Goal: Task Accomplishment & Management: Manage account settings

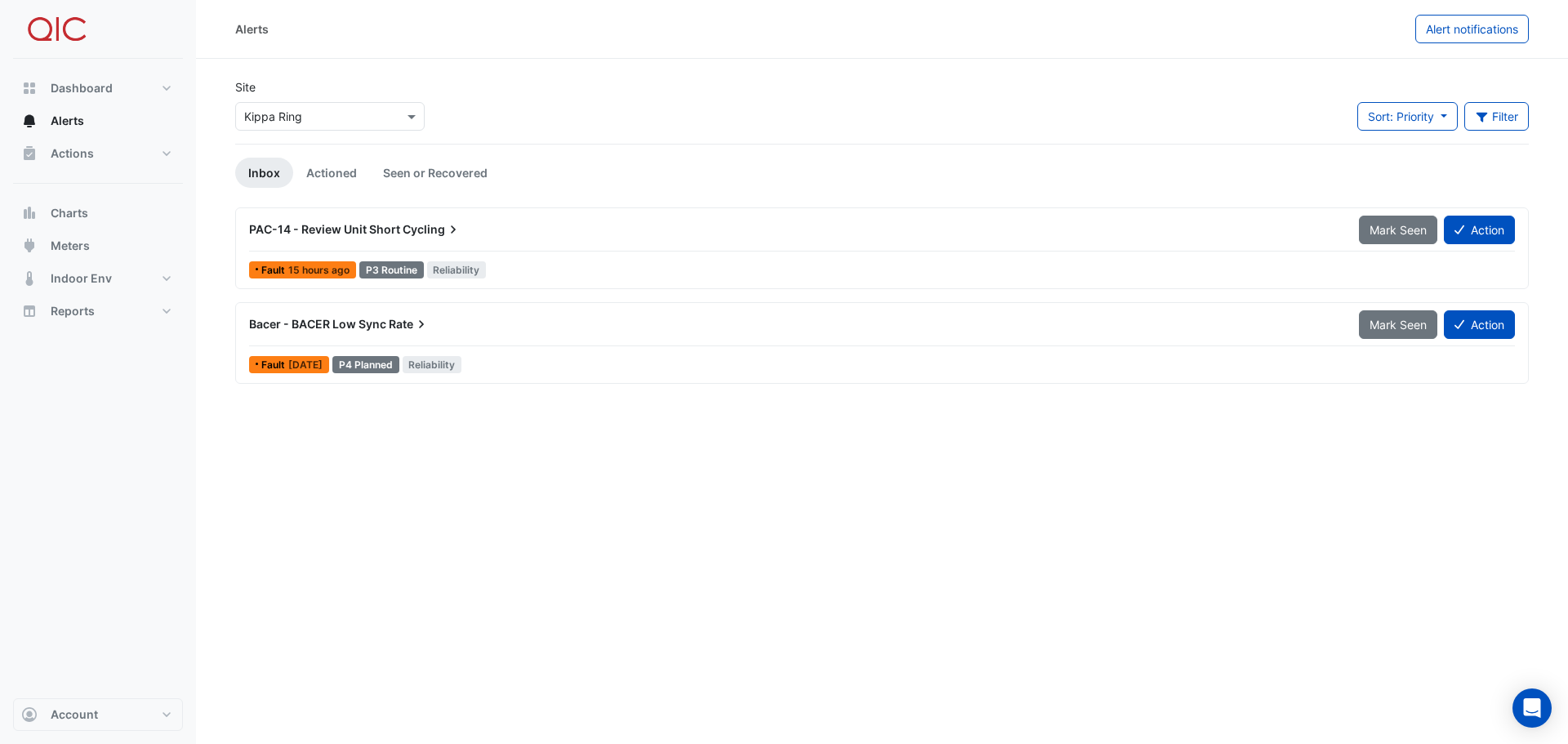
click at [392, 229] on span "PAC-14 - Review Unit Short" at bounding box center [324, 229] width 151 height 14
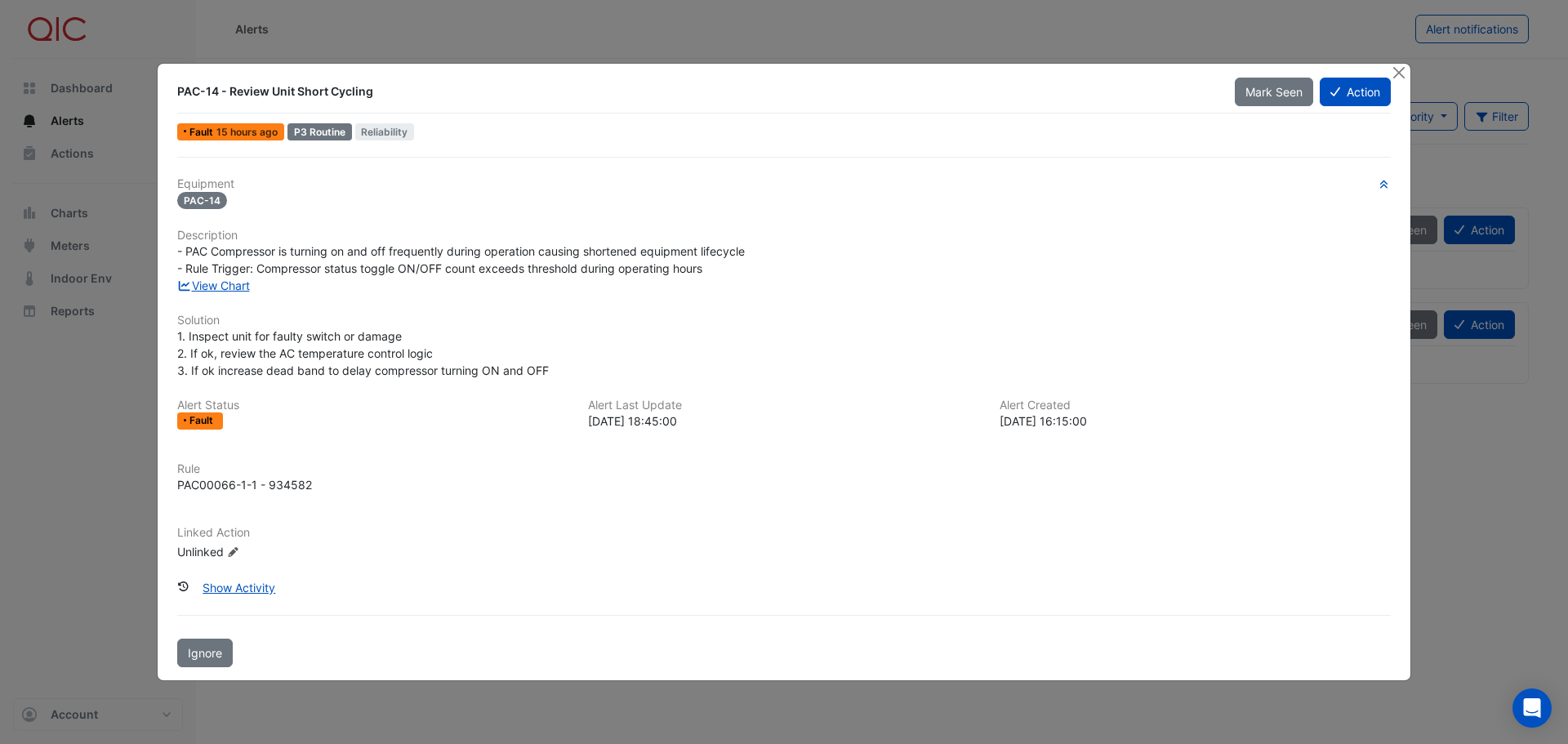
drag, startPoint x: 249, startPoint y: 589, endPoint x: 413, endPoint y: 538, distance: 171.7
click at [413, 538] on div "Equipment PAC-14 Description - PAC Compressor is turning on and off frequently …" at bounding box center [783, 411] width 1226 height 510
click at [228, 289] on link "View Chart" at bounding box center [213, 286] width 72 height 14
click at [1348, 94] on button "Action" at bounding box center [1355, 91] width 71 height 28
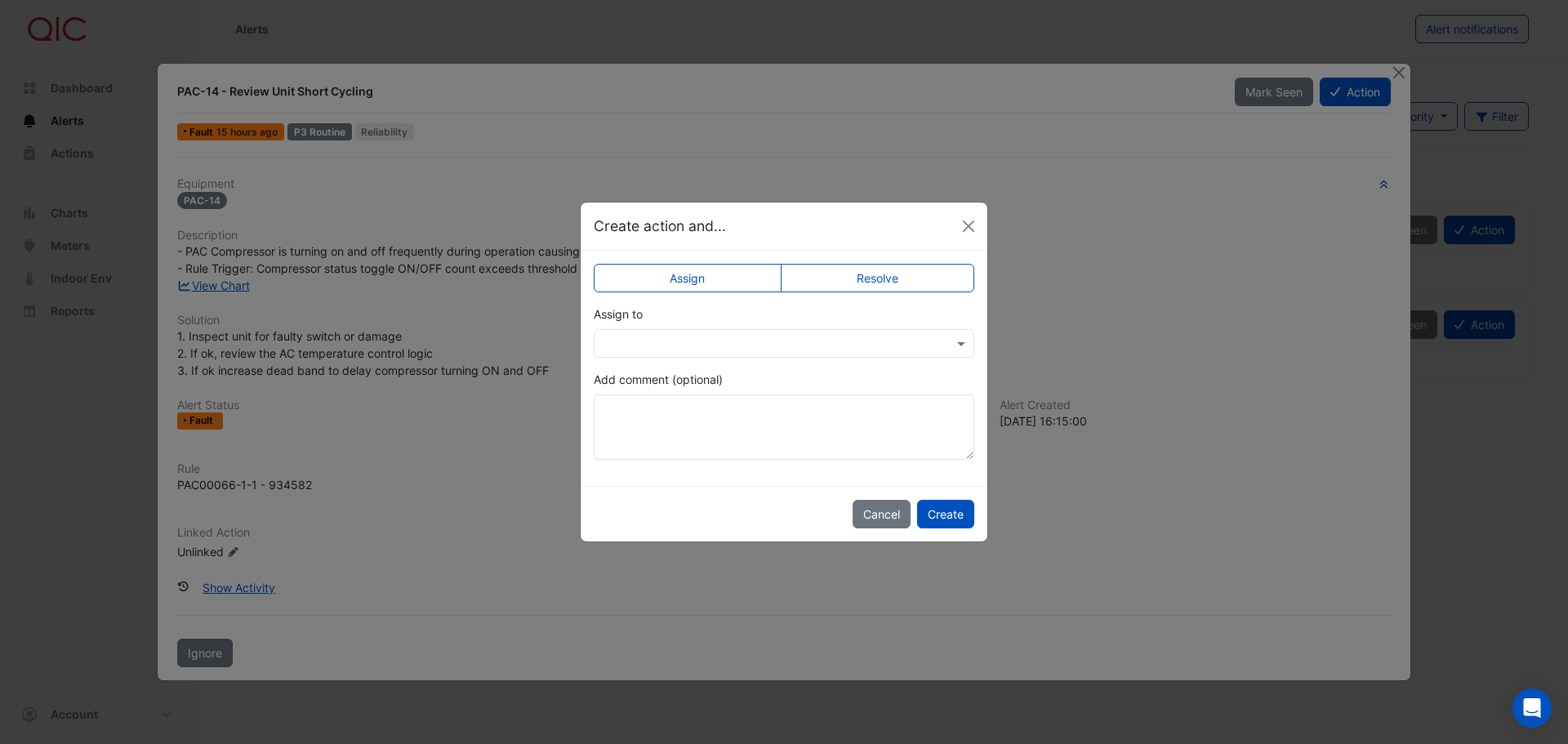
click at [728, 342] on input "text" at bounding box center [767, 345] width 330 height 18
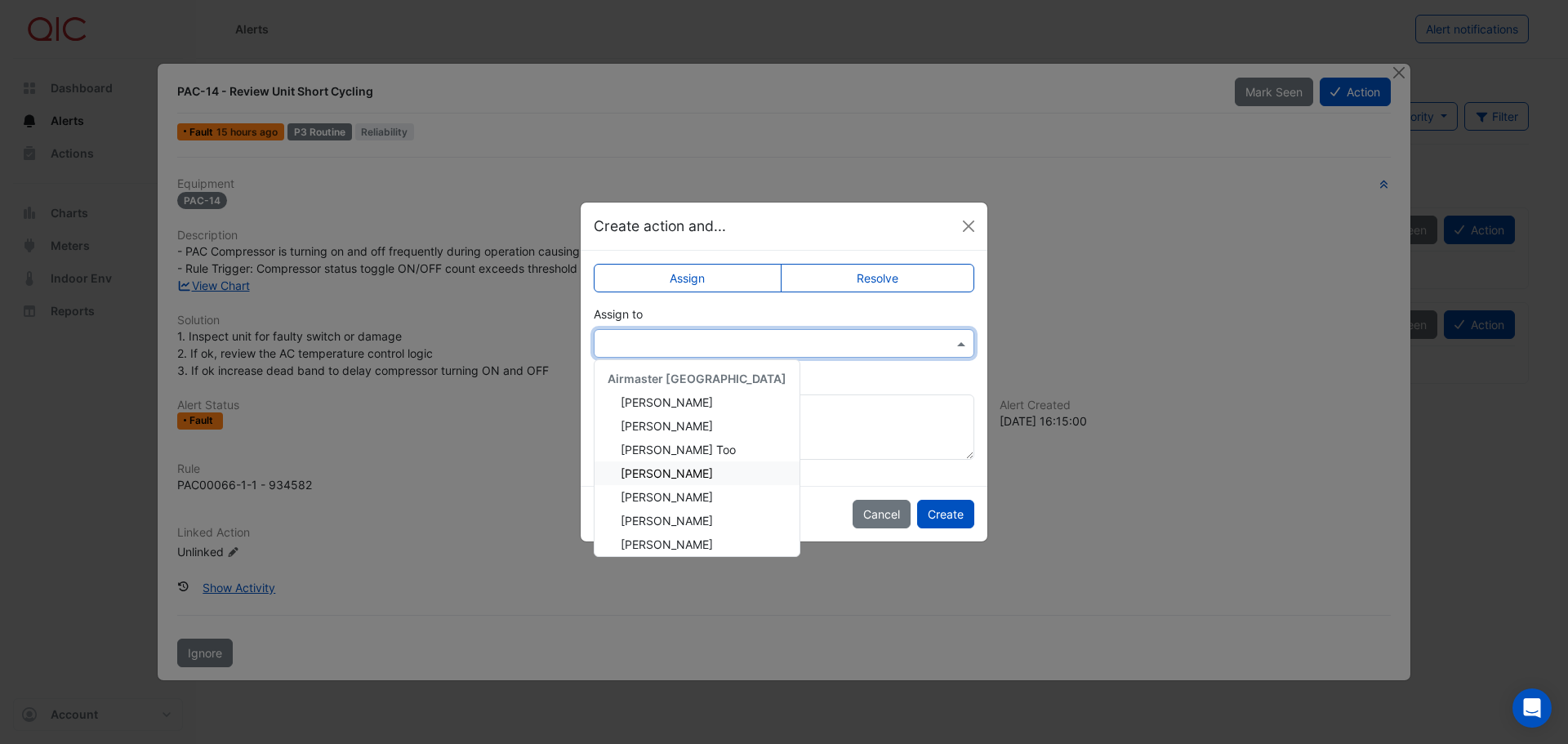
click at [678, 471] on span "Glen Mackley" at bounding box center [667, 473] width 92 height 14
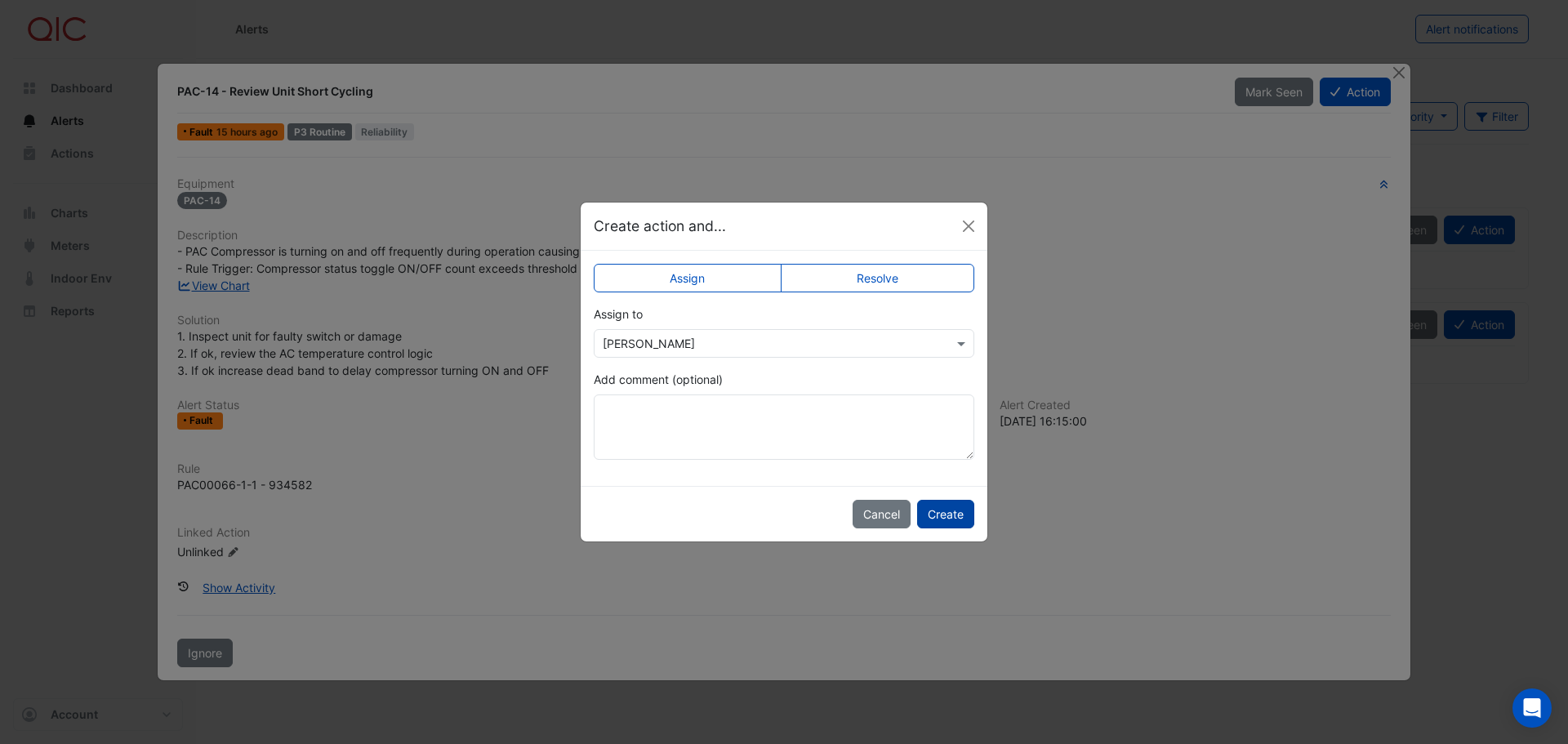
click at [942, 516] on button "Create" at bounding box center [945, 514] width 57 height 28
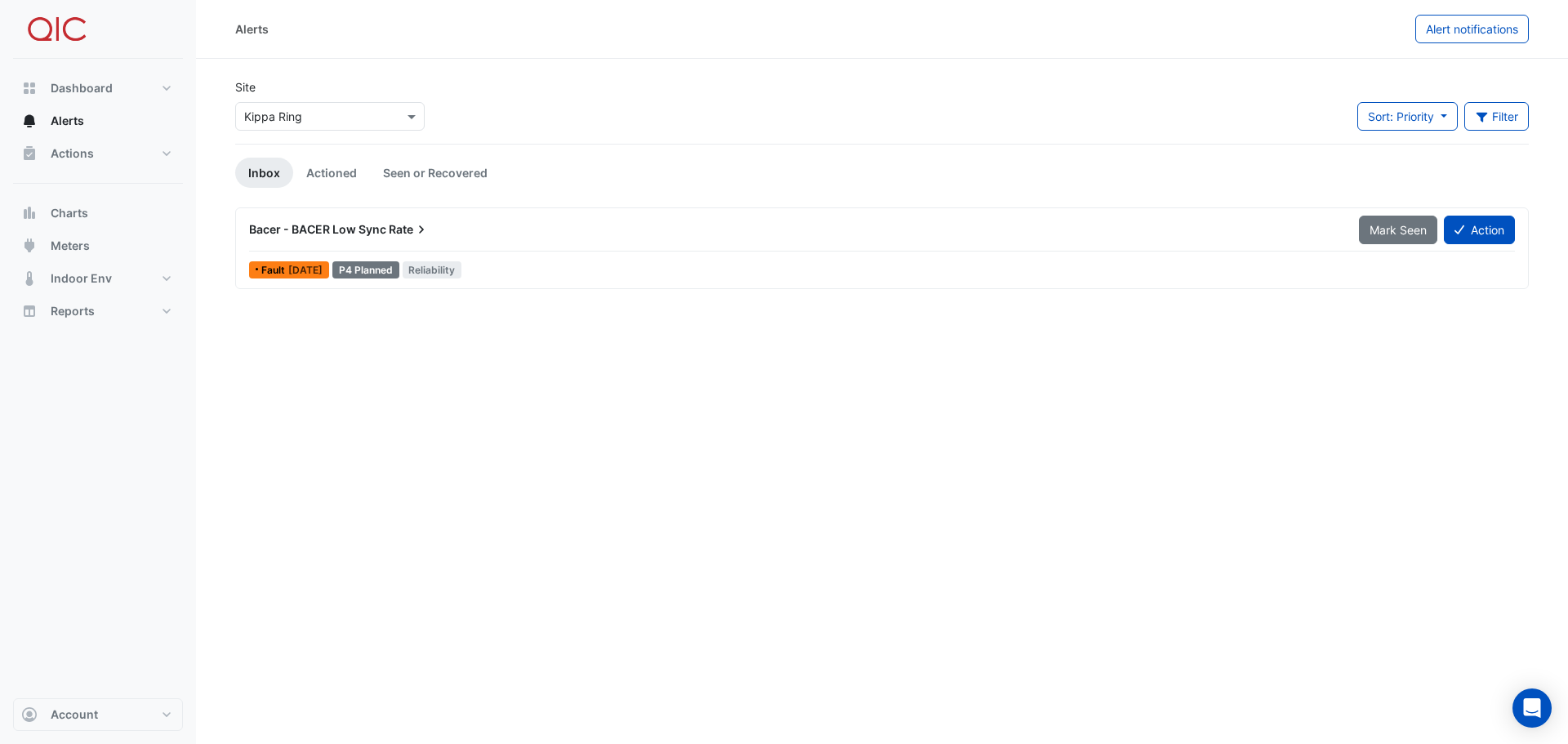
click at [327, 227] on span "Bacer - BACER Low Sync" at bounding box center [317, 229] width 137 height 14
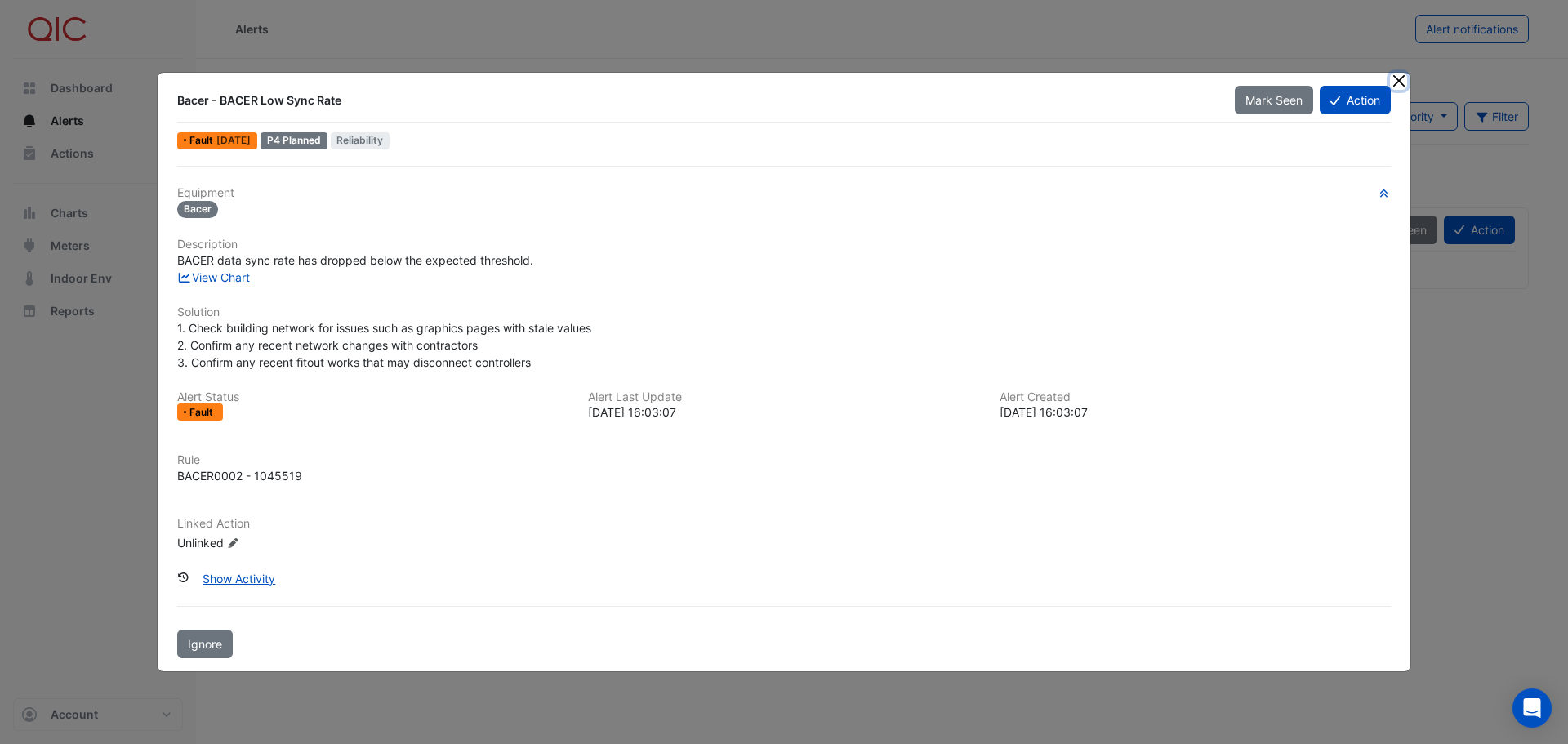
click at [1396, 80] on button "Close" at bounding box center [1399, 81] width 18 height 18
